Goal: Task Accomplishment & Management: Manage account settings

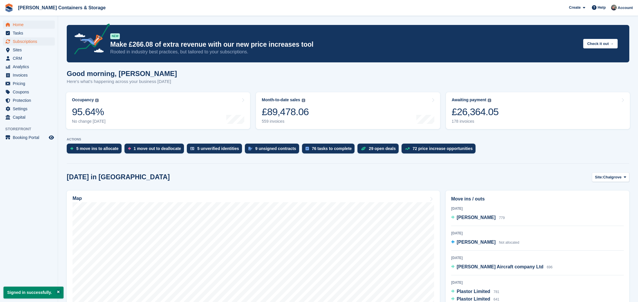
click at [30, 41] on span "Subscriptions" at bounding box center [30, 41] width 35 height 8
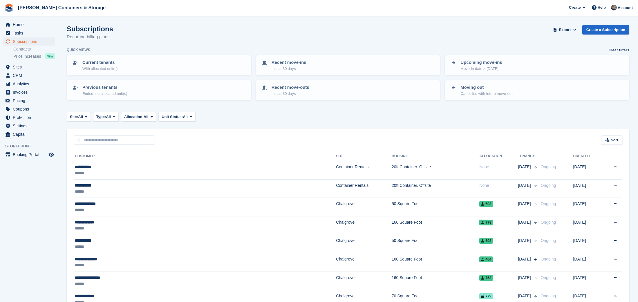
click at [121, 130] on div "Sort Sort by Customer name Date created Move in date Move out date Created (old…" at bounding box center [348, 137] width 563 height 17
click at [124, 136] on input "text" at bounding box center [114, 141] width 81 height 10
type input "****"
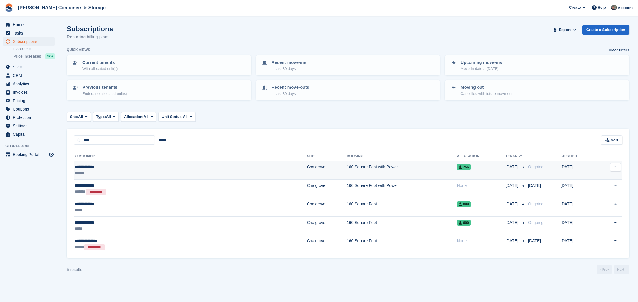
click at [307, 171] on td "Chalgrove" at bounding box center [327, 170] width 40 height 19
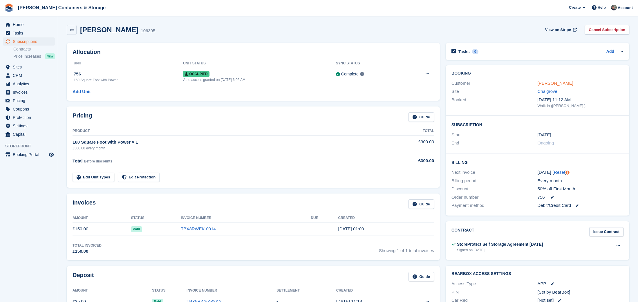
click at [546, 84] on link "Tony Brancato" at bounding box center [556, 83] width 36 height 5
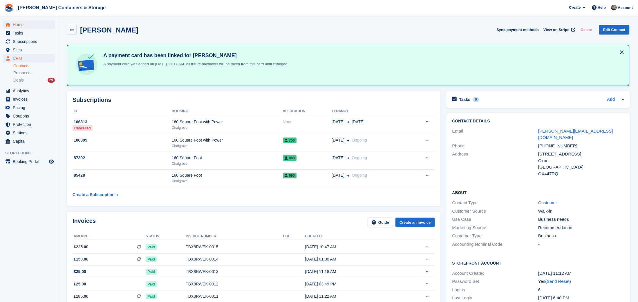
click at [32, 22] on span "Home" at bounding box center [30, 25] width 35 height 8
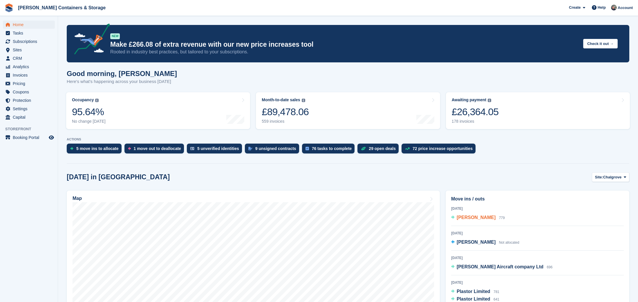
click at [485, 217] on span "Conor O'Brien" at bounding box center [476, 217] width 39 height 5
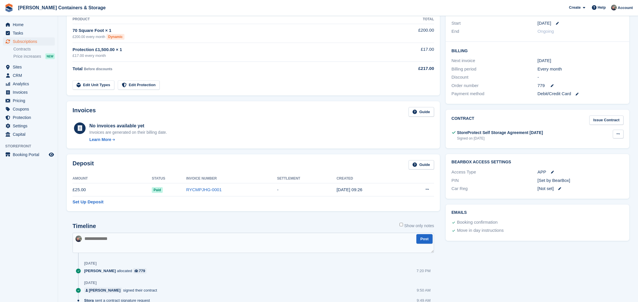
scroll to position [111, 0]
click at [619, 133] on icon at bounding box center [618, 135] width 3 height 4
click at [600, 142] on p "View" at bounding box center [596, 146] width 50 height 8
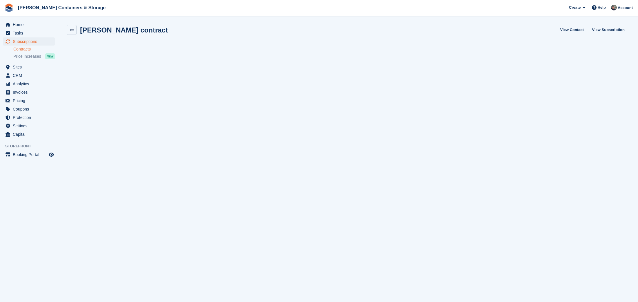
click at [37, 41] on span "Subscriptions" at bounding box center [30, 41] width 35 height 8
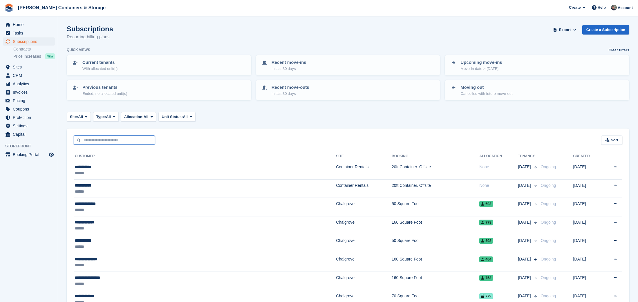
click at [120, 139] on input "text" at bounding box center [114, 141] width 81 height 10
type input "*****"
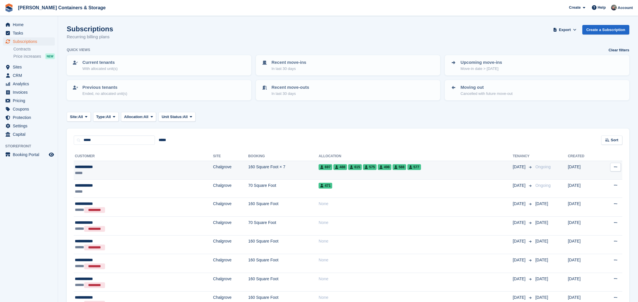
click at [248, 167] on td "160 Square Foot × 7" at bounding box center [283, 170] width 71 height 19
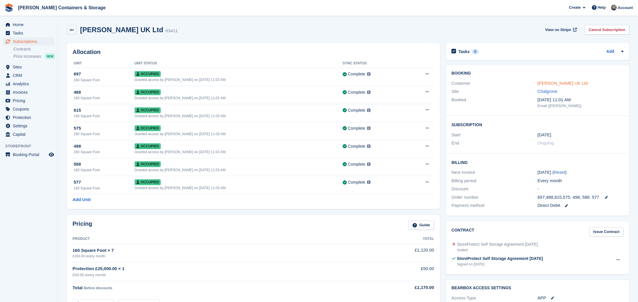
click at [555, 82] on link "[PERSON_NAME] UK Ltd" at bounding box center [563, 83] width 50 height 5
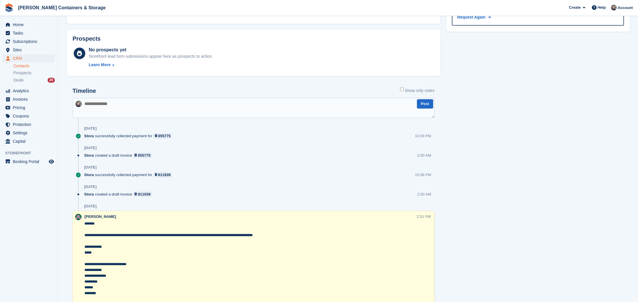
scroll to position [316, 0]
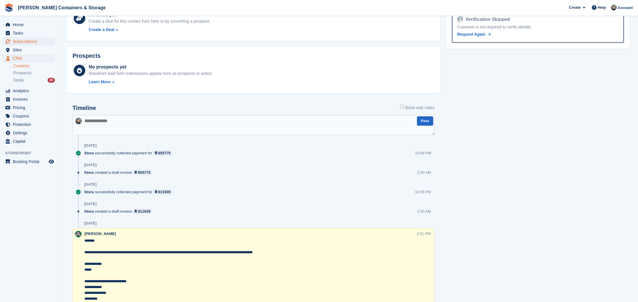
click at [22, 40] on span "Subscriptions" at bounding box center [30, 41] width 35 height 8
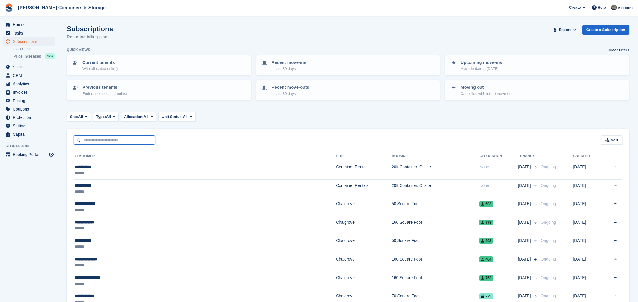
click at [134, 141] on input "text" at bounding box center [114, 141] width 81 height 10
type input "**"
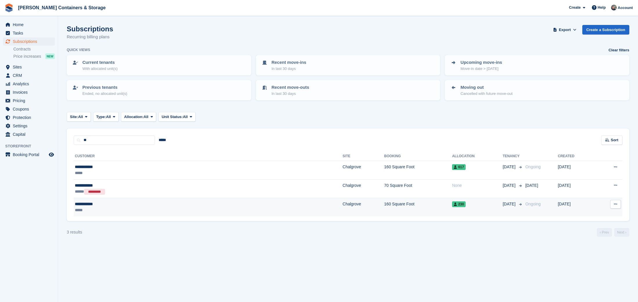
click at [343, 205] on td "Chalgrove" at bounding box center [363, 207] width 41 height 18
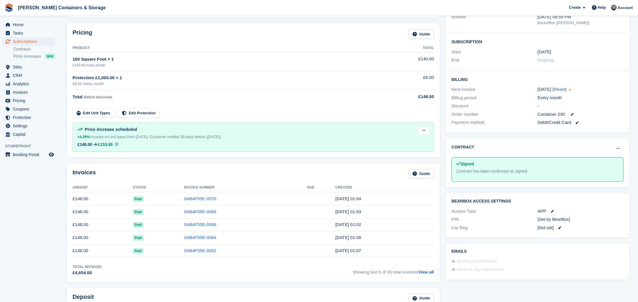
scroll to position [109, 0]
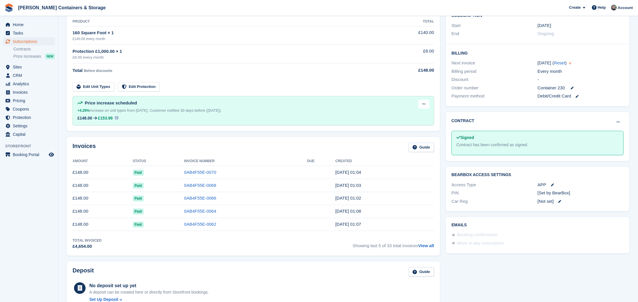
drag, startPoint x: 431, startPoint y: 247, endPoint x: 356, endPoint y: 231, distance: 76.0
click at [431, 247] on link "View all" at bounding box center [426, 245] width 16 height 5
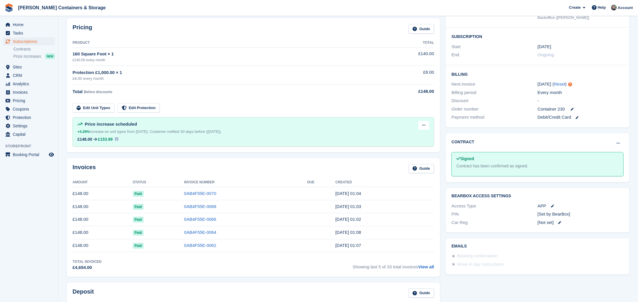
scroll to position [93, 0]
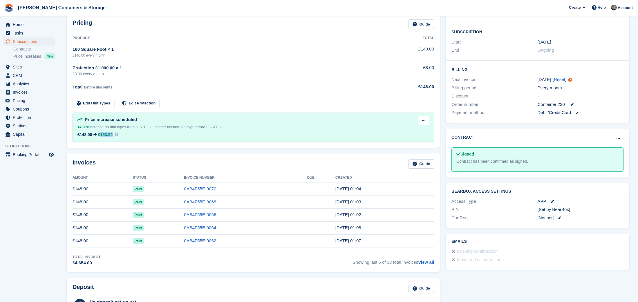
drag, startPoint x: 116, startPoint y: 133, endPoint x: 101, endPoint y: 133, distance: 15.1
click at [101, 133] on div "£148.00 £153.99" at bounding box center [149, 134] width 144 height 7
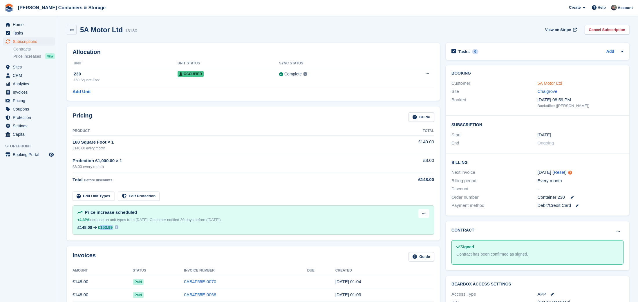
scroll to position [0, 0]
drag, startPoint x: 552, startPoint y: 83, endPoint x: 548, endPoint y: 84, distance: 4.5
click at [552, 83] on link "5A Motor Ltd" at bounding box center [550, 83] width 25 height 5
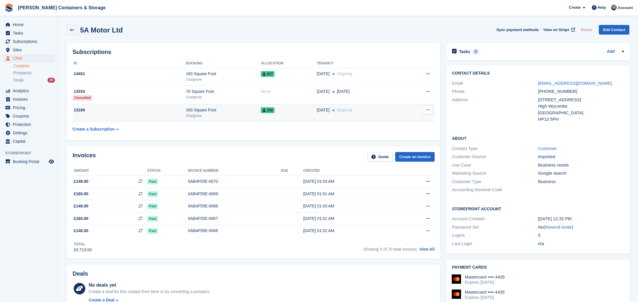
click at [156, 115] on td "13180" at bounding box center [129, 113] width 113 height 18
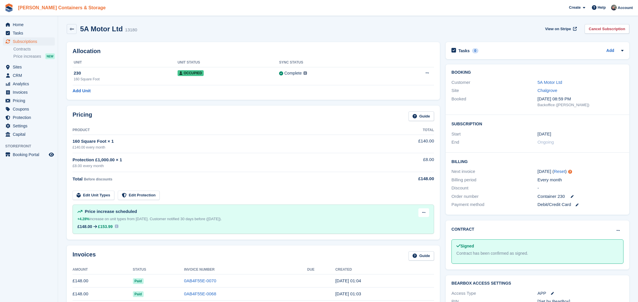
scroll to position [1, 0]
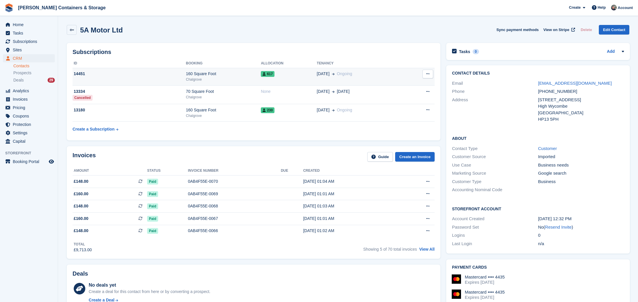
click at [270, 74] on span "617" at bounding box center [268, 74] width 14 height 6
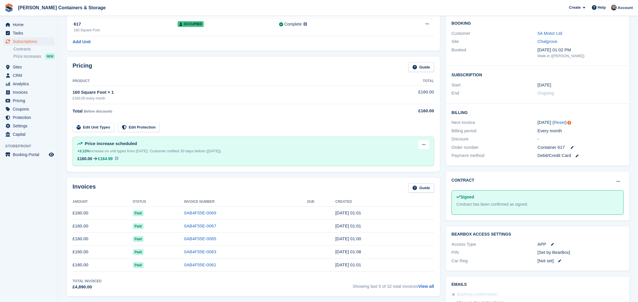
scroll to position [54, 0]
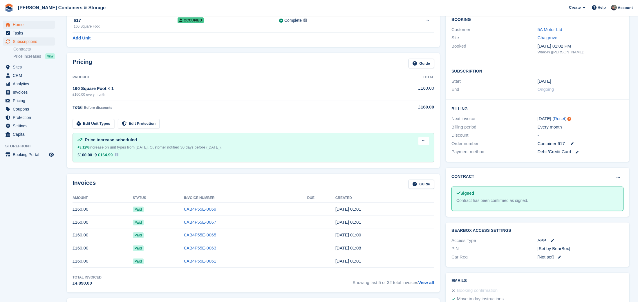
click at [37, 25] on span "Home" at bounding box center [30, 25] width 35 height 8
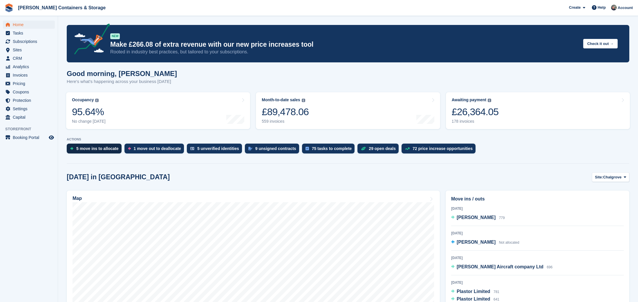
click at [101, 151] on div "5 move ins to allocate" at bounding box center [97, 148] width 42 height 5
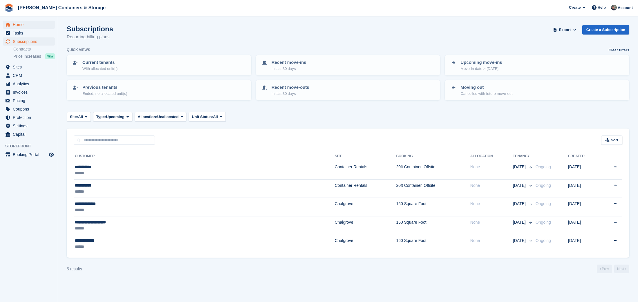
click at [16, 26] on span "Home" at bounding box center [30, 25] width 35 height 8
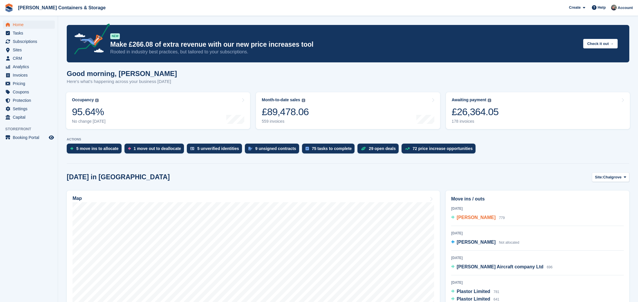
scroll to position [44, 0]
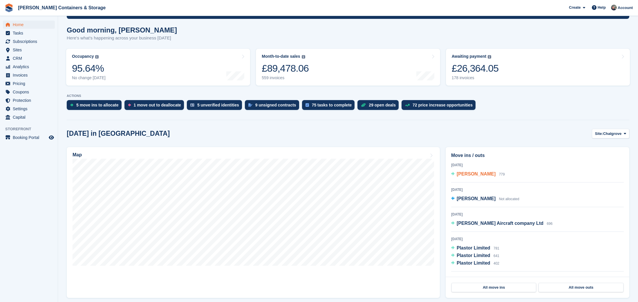
click at [467, 175] on span "Conor O'Brien" at bounding box center [476, 174] width 39 height 5
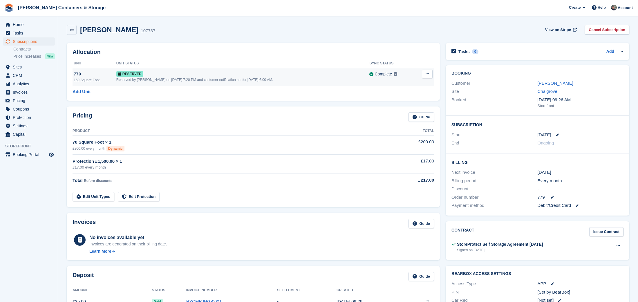
click at [423, 76] on button at bounding box center [427, 74] width 11 height 9
click at [410, 96] on p "Deallocate" at bounding box center [405, 98] width 50 height 8
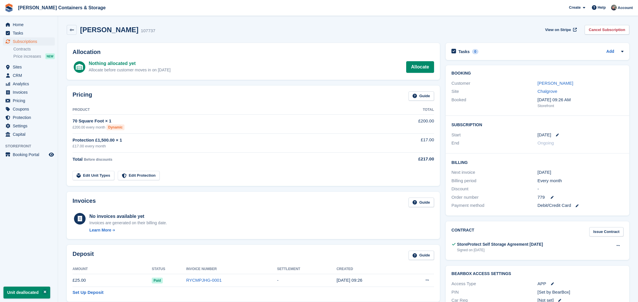
click at [26, 41] on span "Subscriptions" at bounding box center [30, 41] width 35 height 8
click at [42, 42] on span "Subscriptions" at bounding box center [30, 41] width 35 height 8
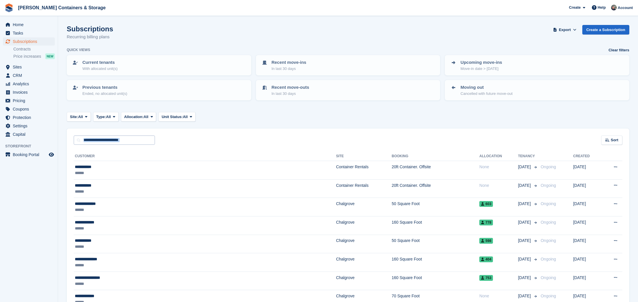
click at [106, 142] on input "text" at bounding box center [114, 141] width 81 height 10
type input "****"
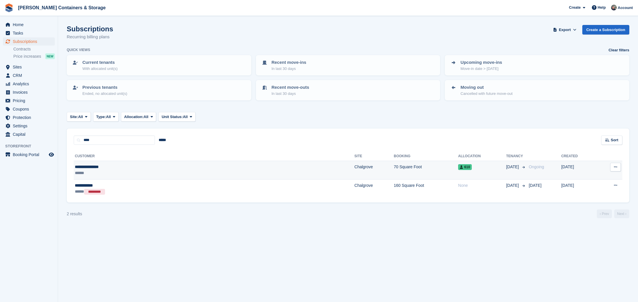
click at [173, 168] on div "**********" at bounding box center [140, 167] width 131 height 6
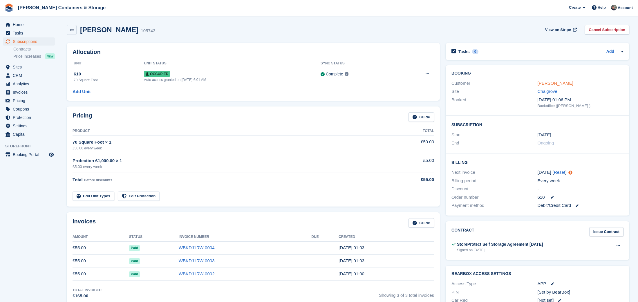
drag, startPoint x: 548, startPoint y: 81, endPoint x: 544, endPoint y: 81, distance: 3.8
click at [548, 81] on link "Rishabh Sengupta" at bounding box center [556, 83] width 36 height 5
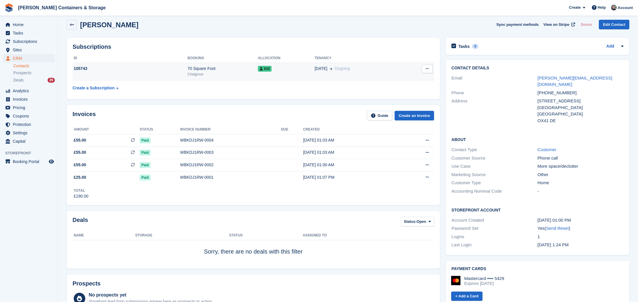
scroll to position [5, 0]
click at [7, 25] on icon "menu" at bounding box center [8, 25] width 4 height 4
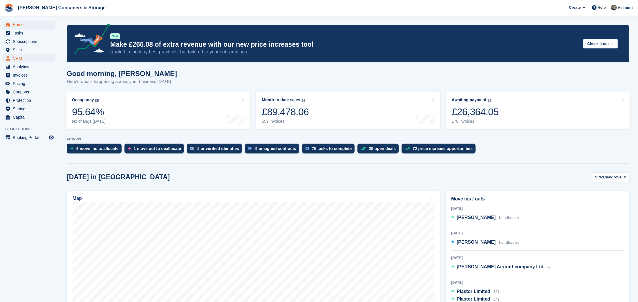
click at [22, 56] on span "CRM" at bounding box center [30, 58] width 35 height 8
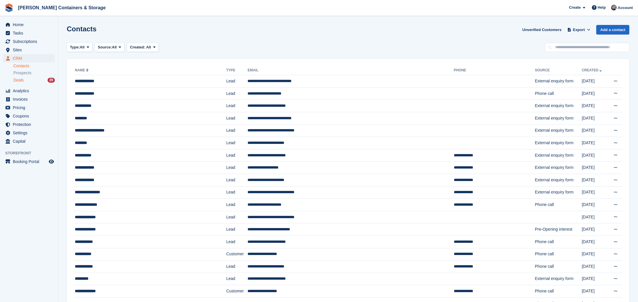
click at [28, 80] on div "Deals 29" at bounding box center [33, 80] width 41 height 6
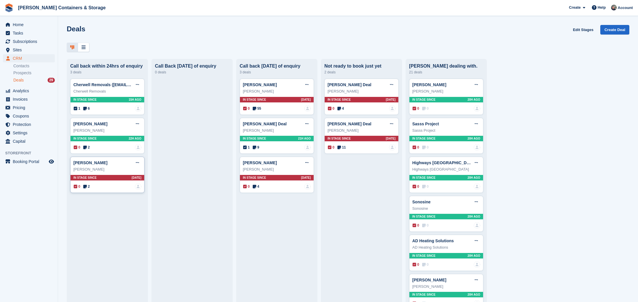
click at [88, 186] on span "2" at bounding box center [86, 186] width 7 height 5
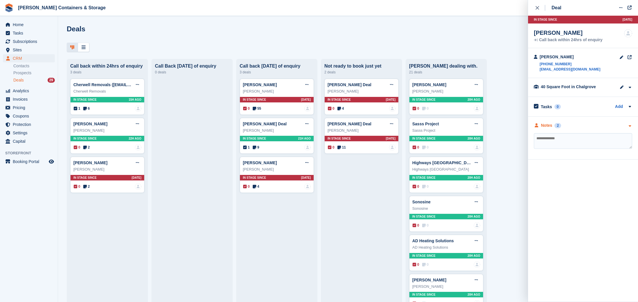
click at [542, 126] on div "Notes" at bounding box center [546, 125] width 11 height 6
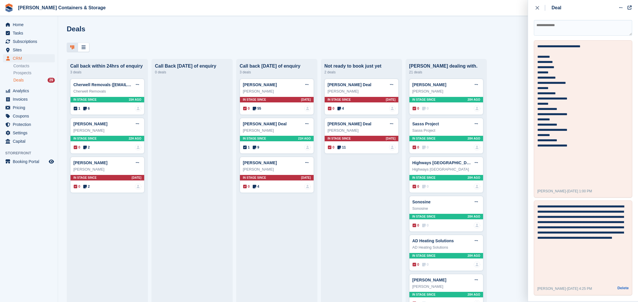
scroll to position [113, 0]
click at [569, 287] on span "[DATE] 4:25 PM" at bounding box center [579, 289] width 25 height 4
click at [574, 188] on div "[PERSON_NAME] - [DATE] 1:00 PM [GEOGRAPHIC_DATA]" at bounding box center [582, 191] width 91 height 7
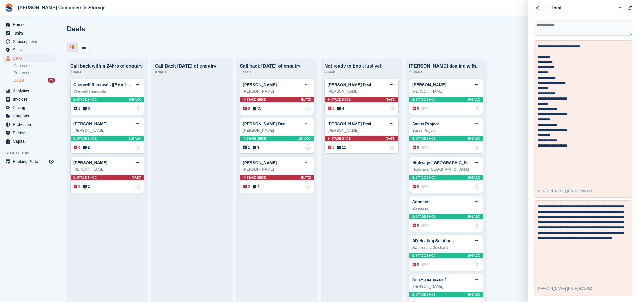
drag, startPoint x: 259, startPoint y: 187, endPoint x: 404, endPoint y: 195, distance: 145.0
click at [259, 187] on span "4" at bounding box center [256, 186] width 7 height 5
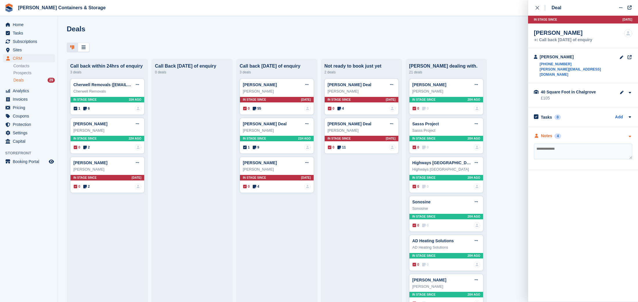
click at [550, 133] on div "Notes" at bounding box center [546, 136] width 11 height 6
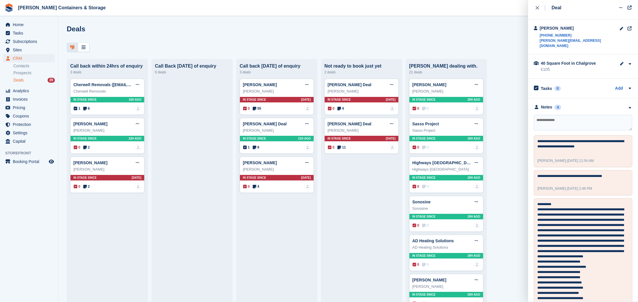
scroll to position [18, 0]
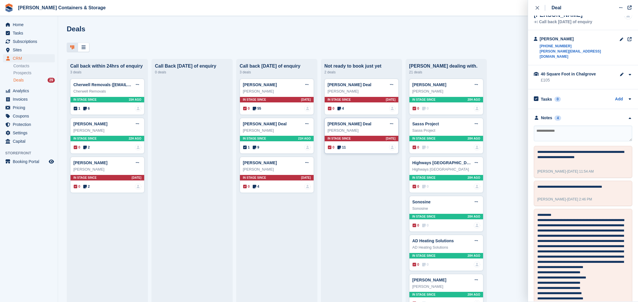
click at [343, 149] on span "11" at bounding box center [341, 147] width 8 height 5
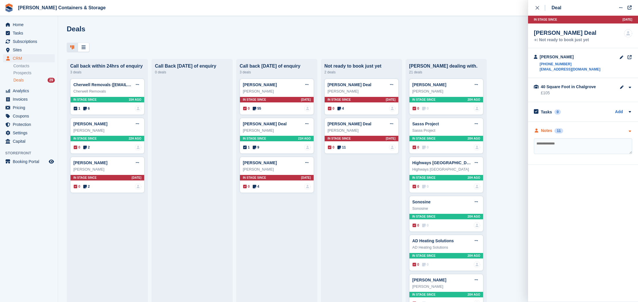
click at [554, 128] on div "Notes 11" at bounding box center [548, 131] width 29 height 6
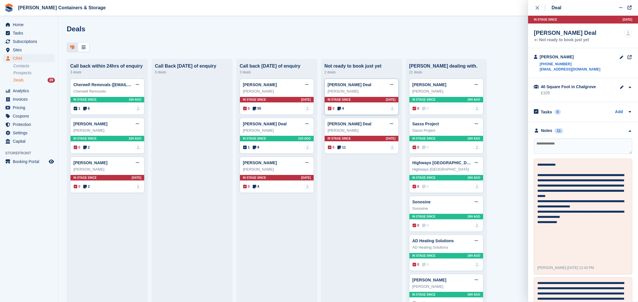
click at [343, 108] on span "4" at bounding box center [340, 108] width 7 height 5
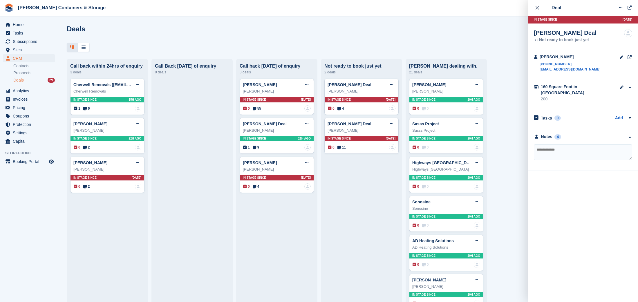
click at [558, 128] on div "**********" at bounding box center [583, 149] width 110 height 43
click at [557, 134] on div "4" at bounding box center [558, 136] width 7 height 5
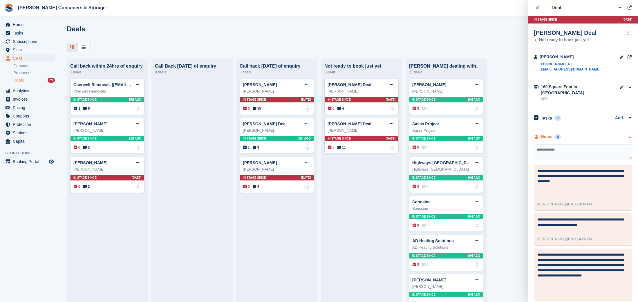
click at [557, 134] on div "4" at bounding box center [558, 136] width 7 height 5
